Goal: Task Accomplishment & Management: Use online tool/utility

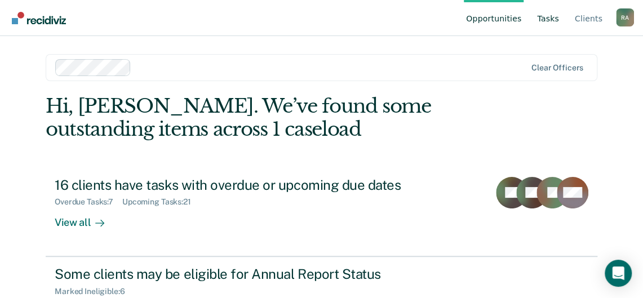
click at [553, 19] on link "Tasks" at bounding box center [548, 18] width 26 height 36
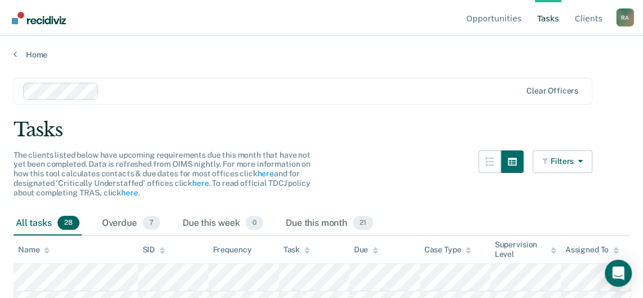
scroll to position [113, 0]
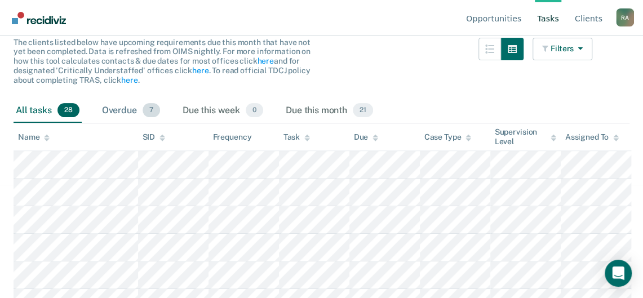
click at [127, 105] on div "Overdue 7" at bounding box center [131, 111] width 63 height 25
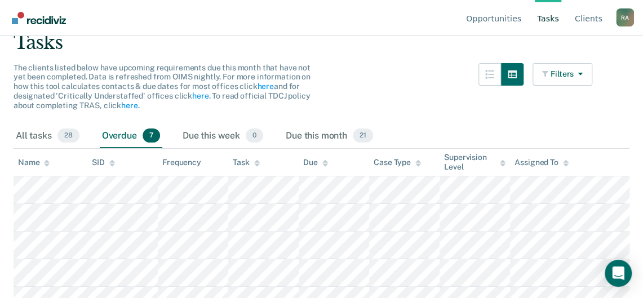
scroll to position [69, 0]
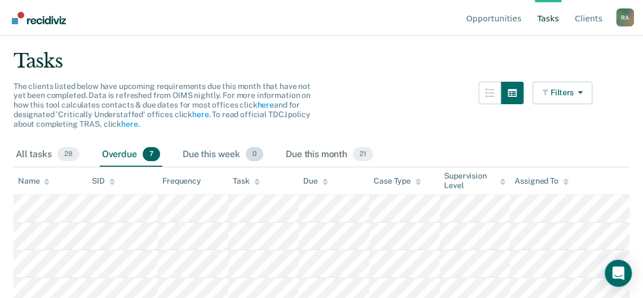
click at [209, 154] on div "Due this week 0" at bounding box center [222, 155] width 85 height 25
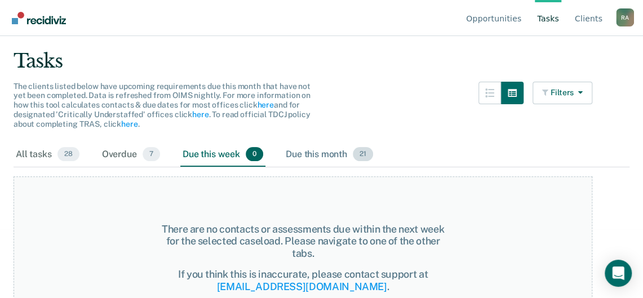
click at [318, 146] on div "Due this month 21" at bounding box center [330, 155] width 92 height 25
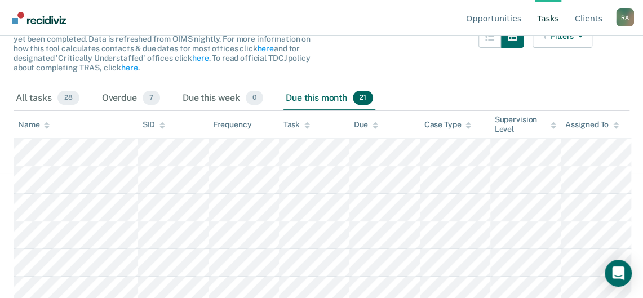
scroll to position [181, 0]
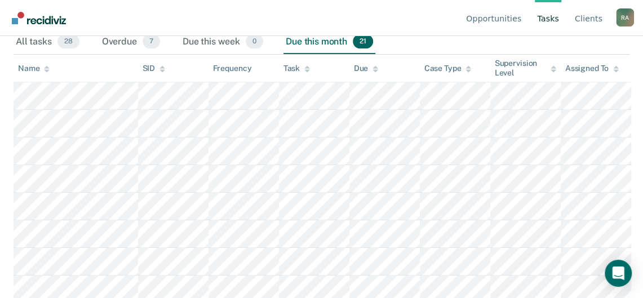
click at [298, 70] on div "Task" at bounding box center [297, 69] width 26 height 10
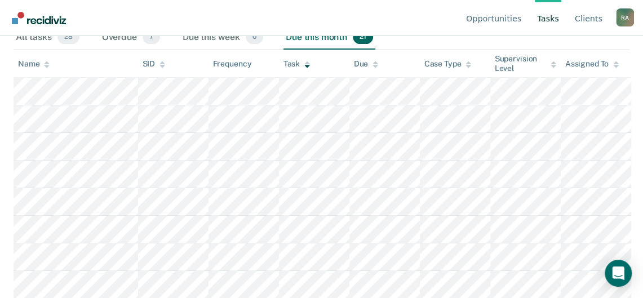
scroll to position [175, 0]
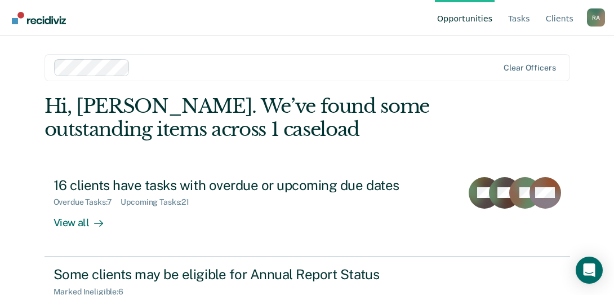
drag, startPoint x: 0, startPoint y: 0, endPoint x: 387, endPoint y: 6, distance: 386.7
click at [387, 6] on nav "Opportunities Tasks Client s [PERSON_NAME] [PERSON_NAME] Profile How it works L…" at bounding box center [307, 18] width 596 height 36
